Goal: Task Accomplishment & Management: Use online tool/utility

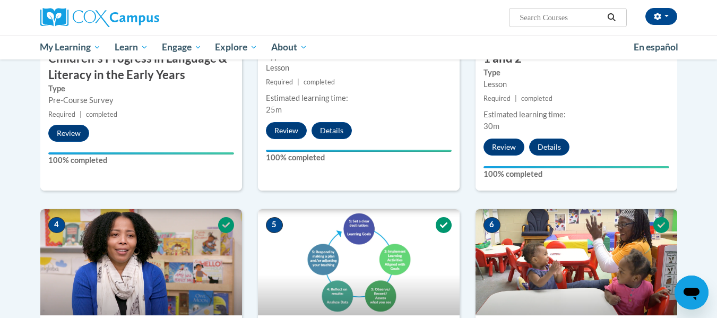
scroll to position [386, 0]
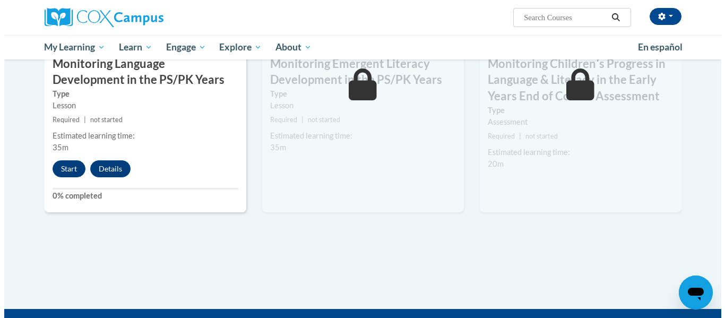
scroll to position [970, 0]
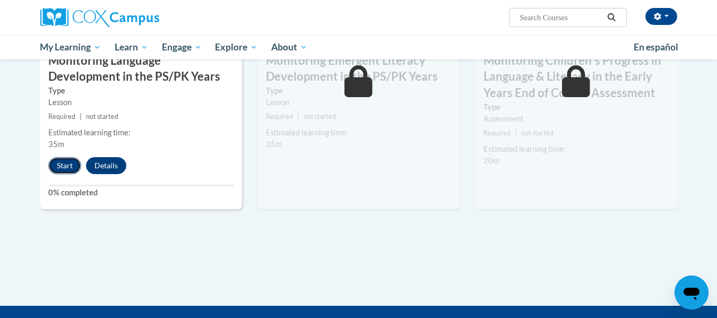
click at [72, 158] on button "Start" at bounding box center [64, 165] width 33 height 17
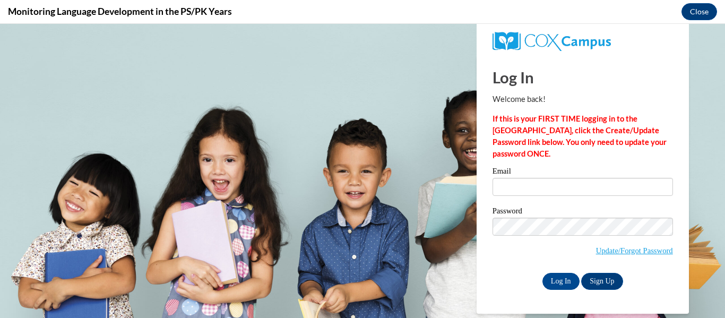
scroll to position [0, 0]
drag, startPoint x: 529, startPoint y: 182, endPoint x: 545, endPoint y: 296, distance: 114.8
click at [529, 182] on input "Email" at bounding box center [583, 187] width 181 height 18
click at [565, 277] on input "Log In" at bounding box center [561, 281] width 37 height 17
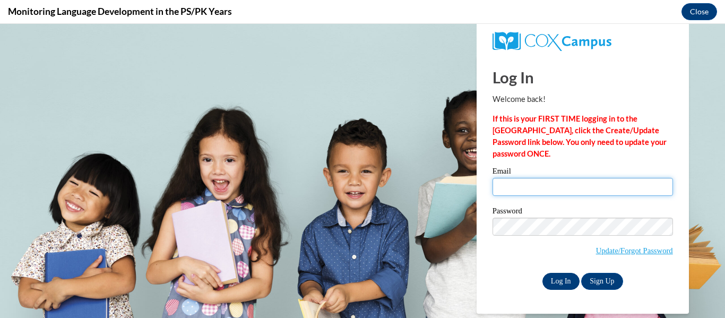
type input "mirjones92@gmail.com"
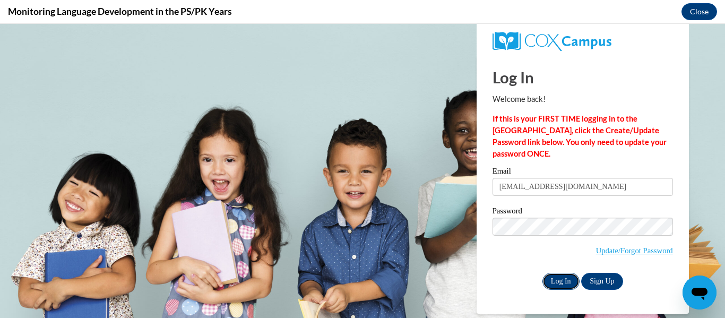
click at [559, 283] on input "Log In" at bounding box center [561, 281] width 37 height 17
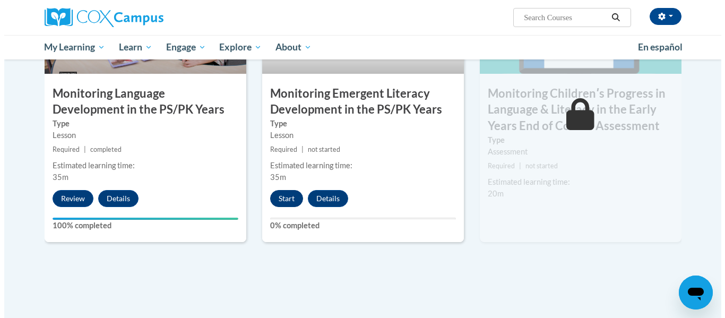
scroll to position [956, 0]
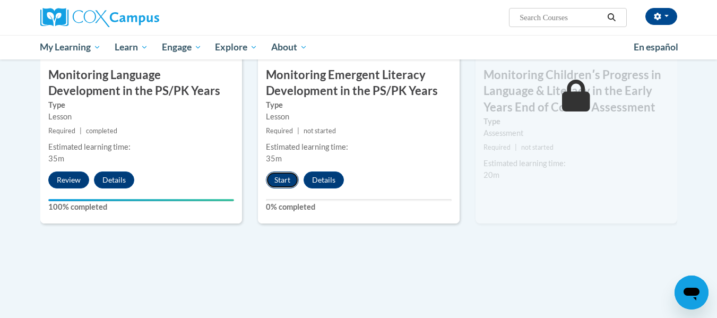
click at [286, 178] on button "Start" at bounding box center [282, 180] width 33 height 17
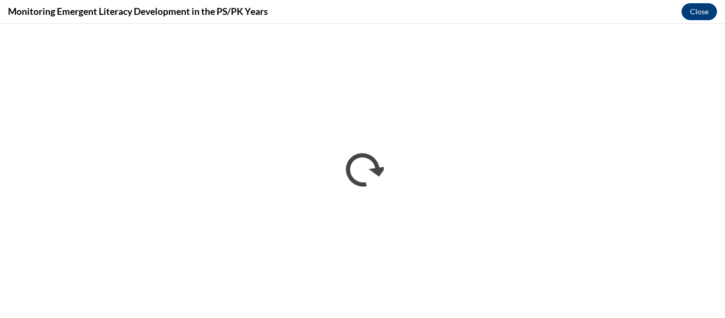
scroll to position [0, 0]
